Goal: Task Accomplishment & Management: Complete application form

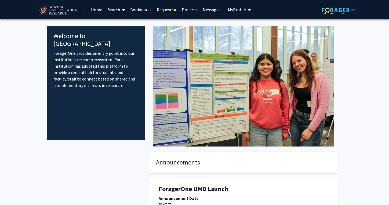
click at [239, 12] on span "My Profile" at bounding box center [237, 9] width 18 height 5
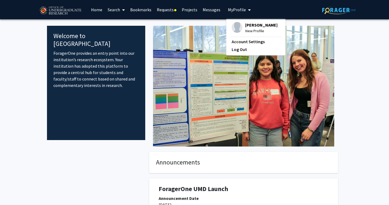
click at [172, 8] on link "Requests" at bounding box center [166, 9] width 25 height 19
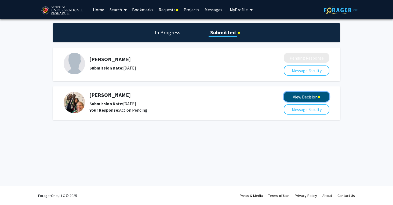
click at [308, 98] on button "View Decision" at bounding box center [307, 97] width 46 height 10
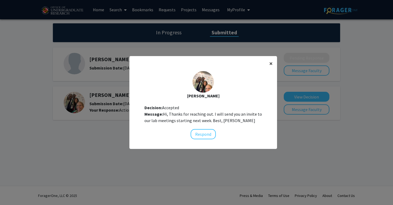
click at [270, 62] on span "×" at bounding box center [270, 63] width 3 height 8
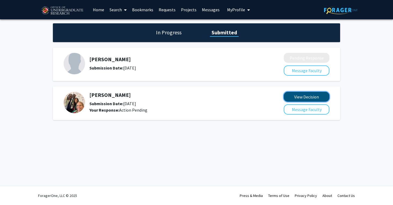
click at [325, 94] on button "View Decision" at bounding box center [307, 97] width 46 height 10
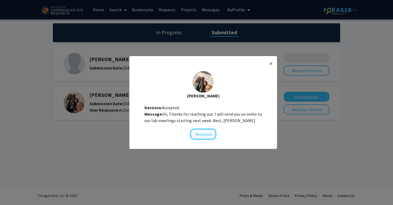
click at [204, 133] on button "Respond" at bounding box center [203, 134] width 25 height 10
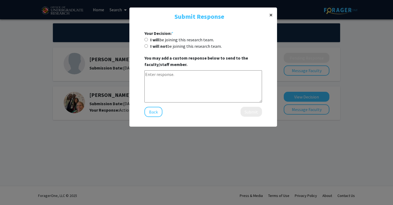
click at [272, 16] on span "×" at bounding box center [270, 15] width 3 height 8
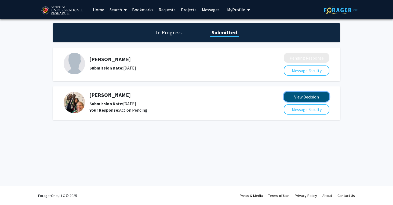
click at [313, 99] on button "View Decision" at bounding box center [307, 97] width 46 height 10
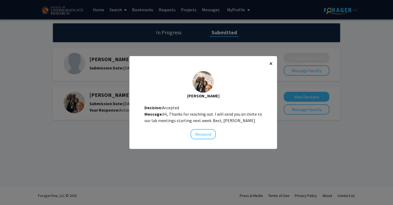
click at [272, 63] on button "×" at bounding box center [271, 63] width 12 height 15
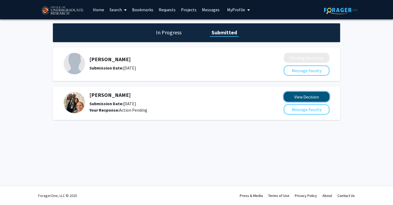
click at [317, 95] on button "View Decision" at bounding box center [307, 97] width 46 height 10
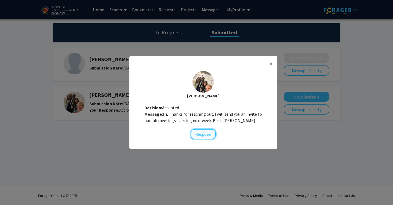
click at [204, 136] on button "Respond" at bounding box center [203, 134] width 25 height 10
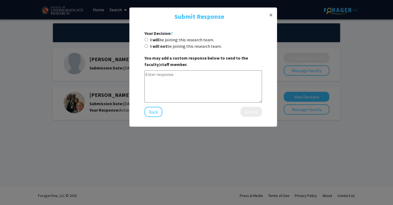
click at [174, 81] on textarea at bounding box center [203, 86] width 118 height 32
click at [157, 40] on b "I will" at bounding box center [154, 39] width 9 height 5
click at [148, 40] on input "I will be joining this research team." at bounding box center [145, 39] width 3 height 3
radio input "true"
click at [166, 79] on textarea at bounding box center [203, 86] width 118 height 32
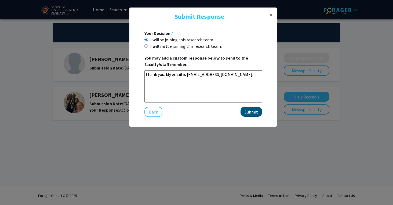
type textarea "Thank you. My email is [EMAIL_ADDRESS][DOMAIN_NAME]."
click at [249, 109] on button "Submit" at bounding box center [251, 112] width 21 height 10
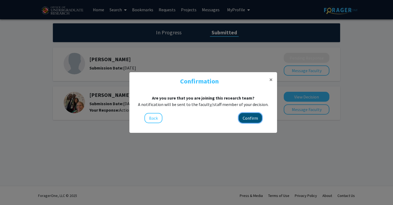
click at [248, 118] on button "Confirm" at bounding box center [250, 118] width 23 height 10
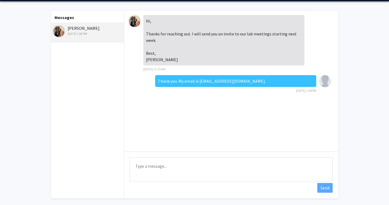
scroll to position [18, 0]
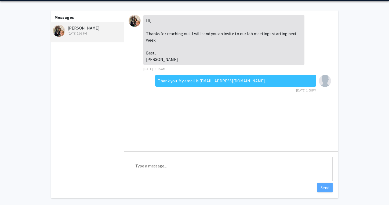
click at [237, 123] on div "Hi, Thanks for reaching out. I will send you an invite to our lab meetings star…" at bounding box center [231, 80] width 214 height 141
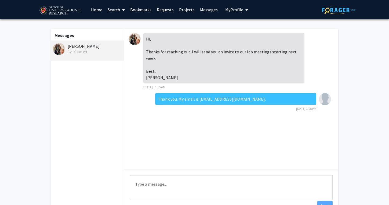
click at [239, 16] on button "My Profile" at bounding box center [237, 9] width 26 height 19
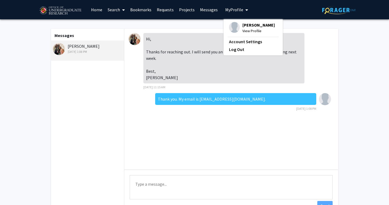
click at [176, 42] on div "Hi, Thanks for reaching out. I will send you an invite to our lab meetings star…" at bounding box center [223, 58] width 161 height 50
